Goal: Find contact information: Find contact information

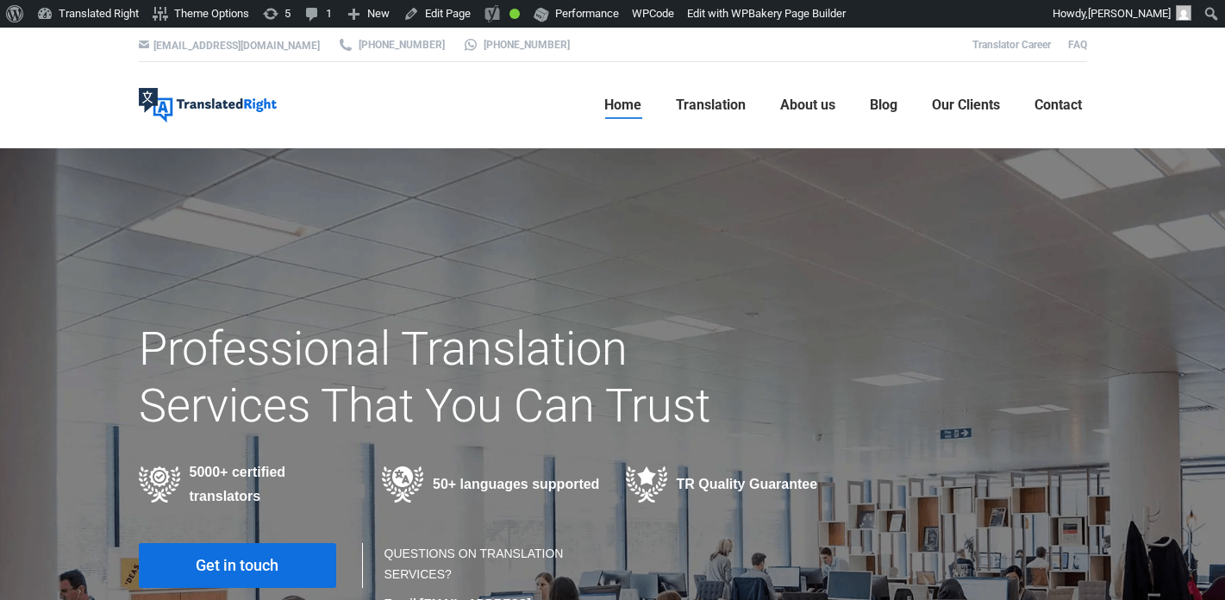
drag, startPoint x: 521, startPoint y: 41, endPoint x: 441, endPoint y: 54, distance: 81.2
click at [441, 54] on div at bounding box center [613, 45] width 2758 height 34
click at [528, 35] on div at bounding box center [613, 45] width 2758 height 34
drag, startPoint x: 511, startPoint y: 44, endPoint x: 362, endPoint y: 44, distance: 149.1
click at [362, 44] on div "hello@translatedright.com +65 6977 9646 +65 8725 9055 Translator Career FAQ" at bounding box center [613, 45] width 1034 height 34
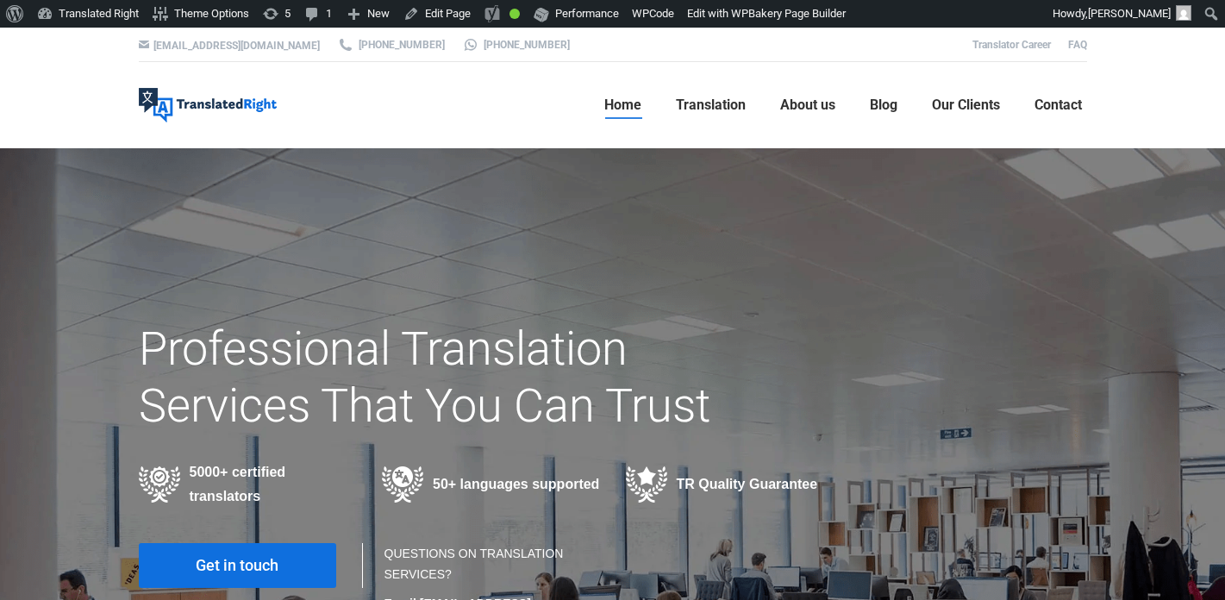
click at [85, 38] on div at bounding box center [613, 45] width 2758 height 34
drag, startPoint x: 287, startPoint y: 41, endPoint x: 493, endPoint y: 47, distance: 206.0
click at [493, 47] on div "hello@translatedright.com +65 6977 9646 +65 8725 9055 Translator Career FAQ" at bounding box center [613, 45] width 1034 height 34
copy div "hello@translatedright.com +65 6977 9646 +65 8725 9055"
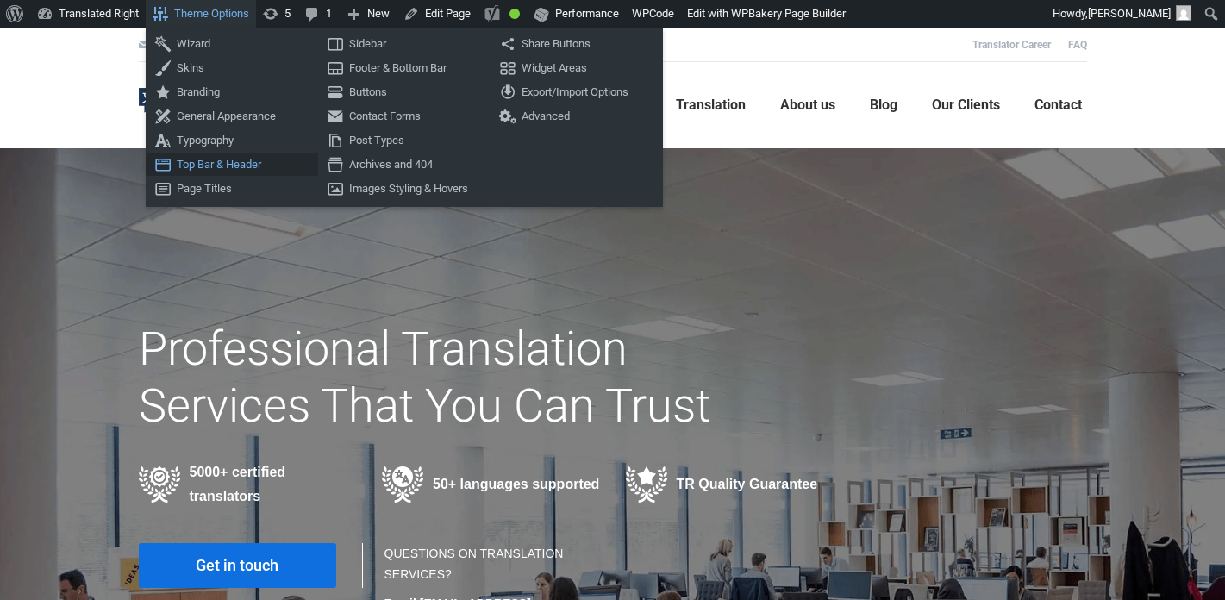
click at [246, 162] on link "Top Bar & Header" at bounding box center [232, 164] width 172 height 22
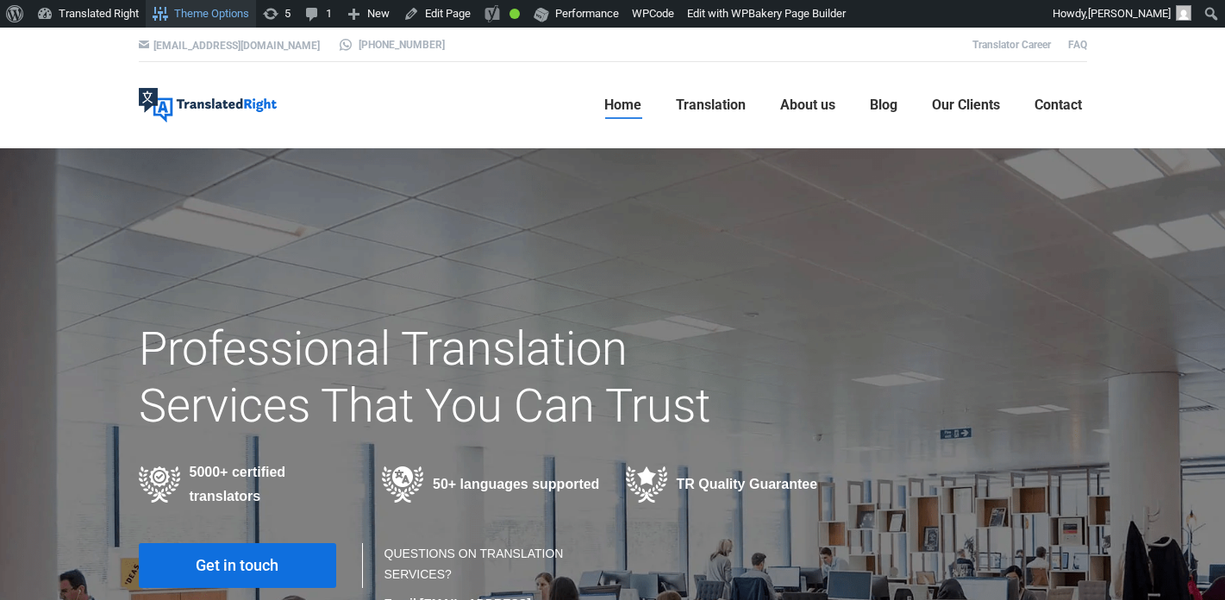
click at [227, 15] on link "Theme Options" at bounding box center [201, 14] width 110 height 28
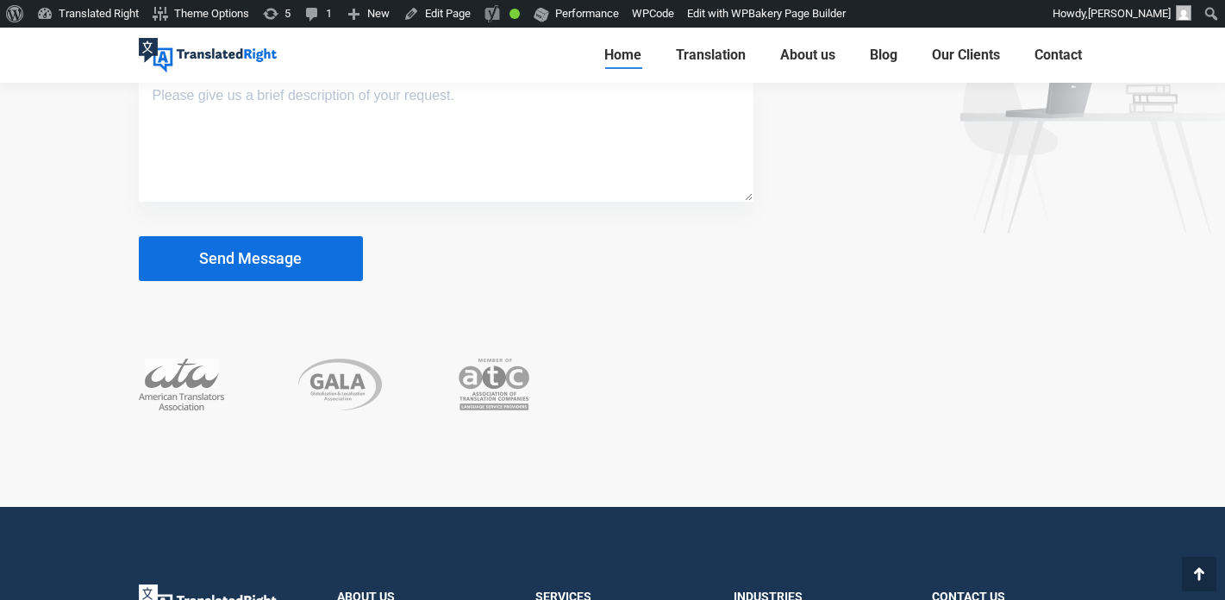
scroll to position [11143, 0]
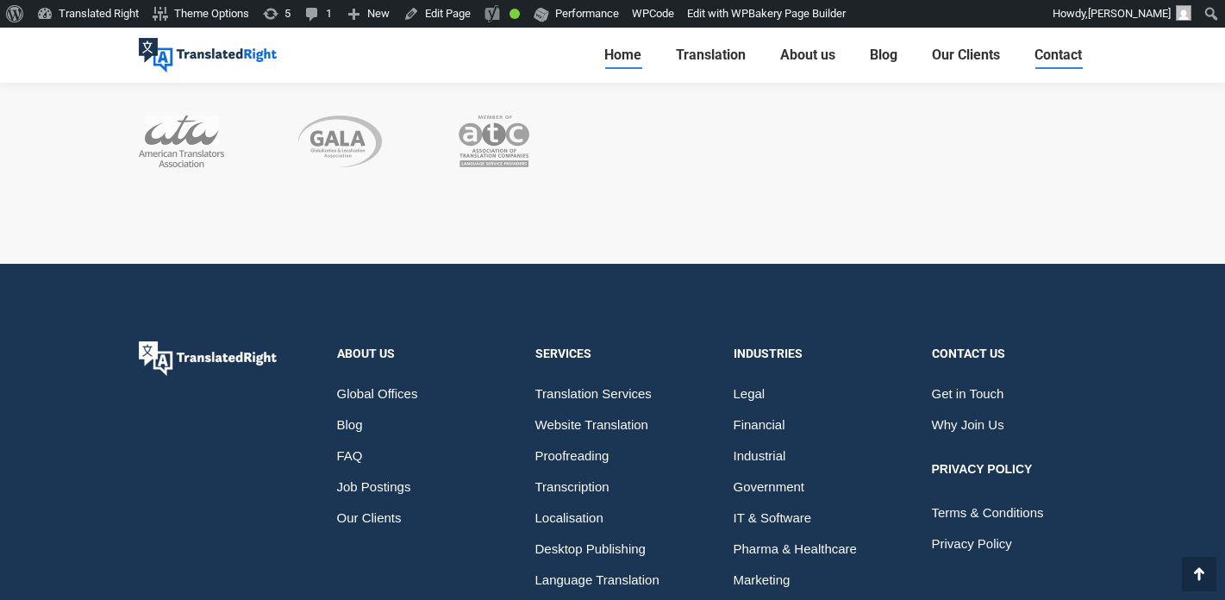
click at [1050, 46] on link "Contact" at bounding box center [1058, 55] width 58 height 24
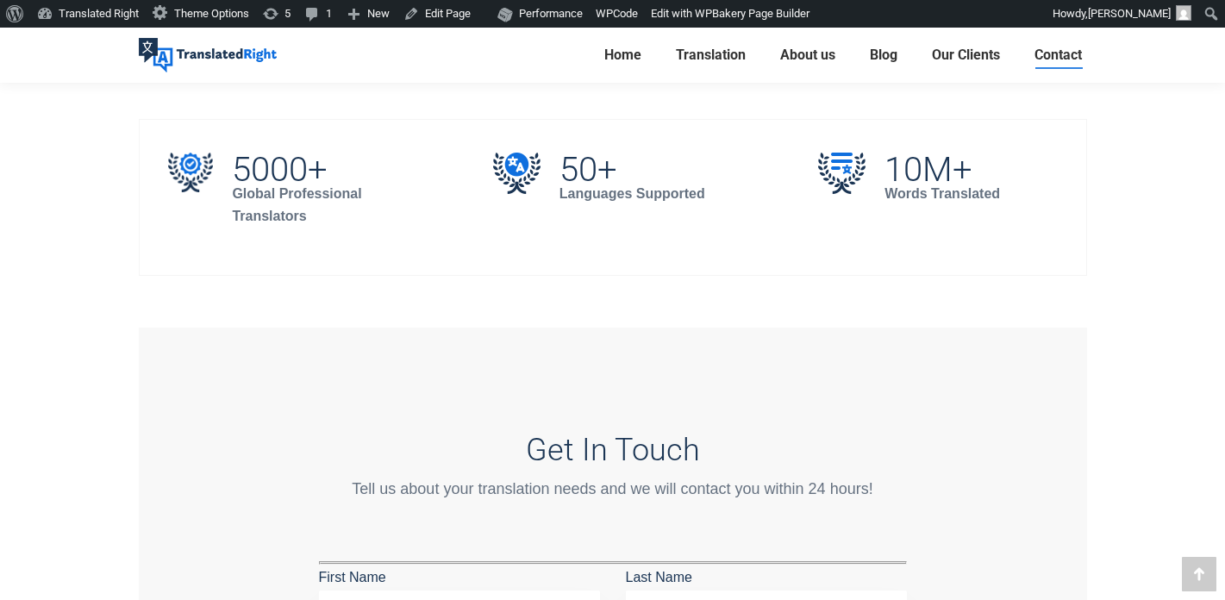
scroll to position [1399, 0]
